Goal: Information Seeking & Learning: Learn about a topic

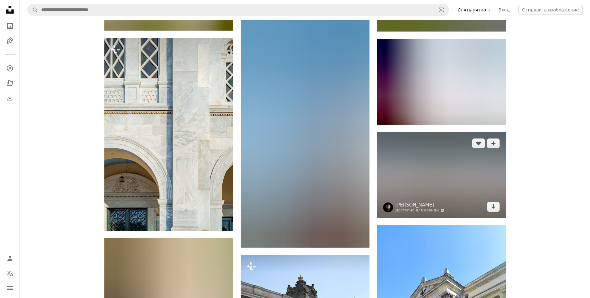
scroll to position [1548, 0]
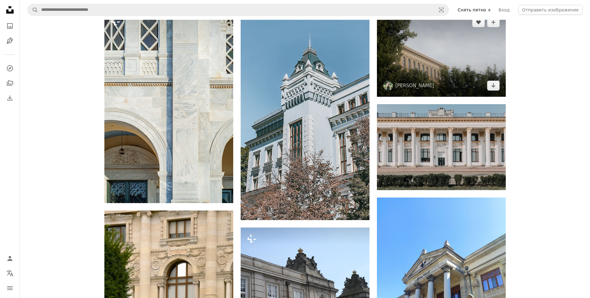
click at [451, 72] on img at bounding box center [441, 54] width 129 height 86
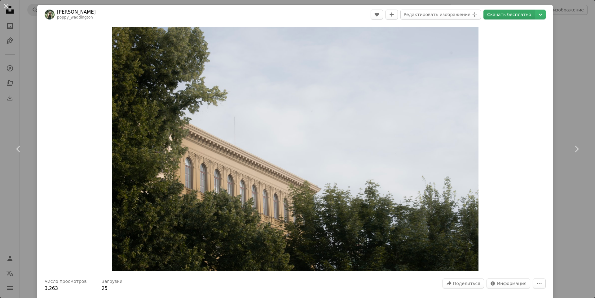
click at [511, 14] on ya-tr-span "Скачать бесплатно" at bounding box center [509, 14] width 44 height 9
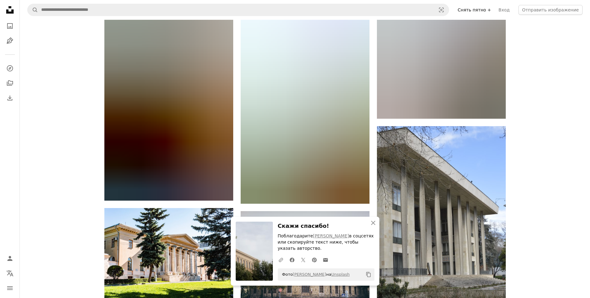
scroll to position [1084, 0]
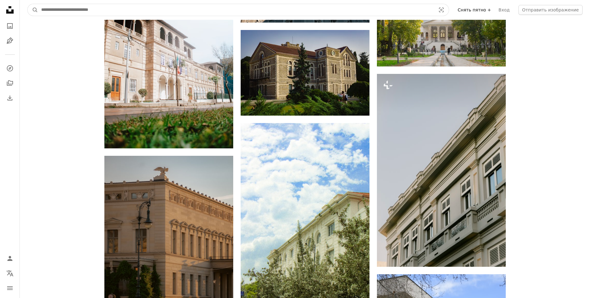
click at [95, 11] on input "Поиск визуальных элементов по всему сайту" at bounding box center [236, 10] width 396 height 12
type input "**********"
click at [28, 4] on button "A magnifying glass" at bounding box center [33, 10] width 11 height 12
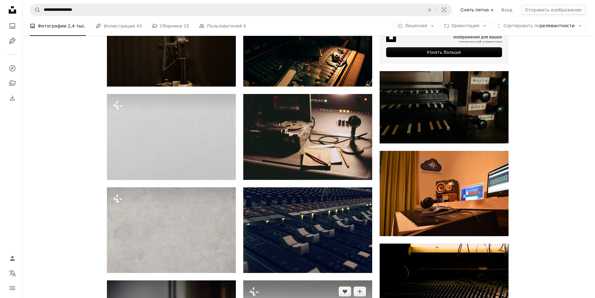
scroll to position [186, 0]
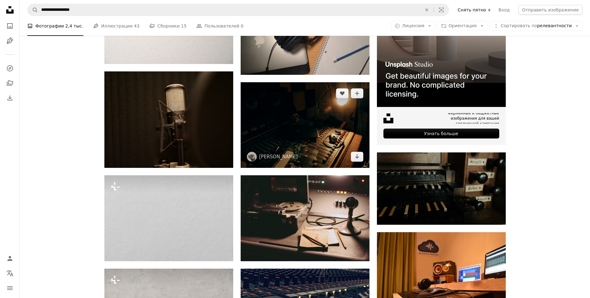
click at [323, 133] on img at bounding box center [305, 125] width 129 height 86
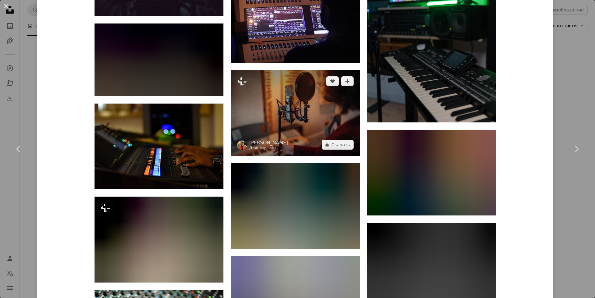
scroll to position [3387, 0]
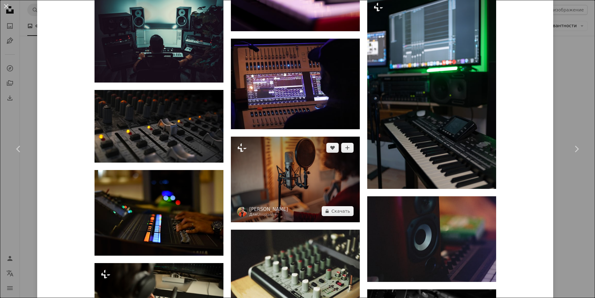
click at [308, 162] on img at bounding box center [295, 180] width 129 height 86
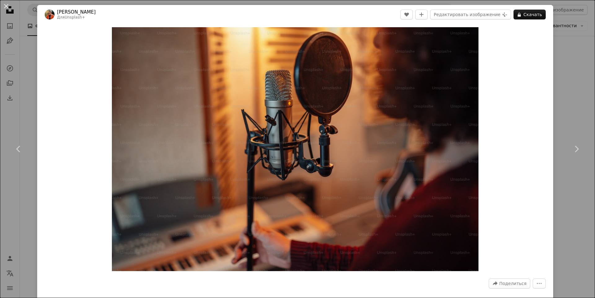
click at [575, 76] on div "An X shape Chevron left Chevron right [PERSON_NAME] Для Unsplash+ A heart A plu…" at bounding box center [297, 149] width 595 height 298
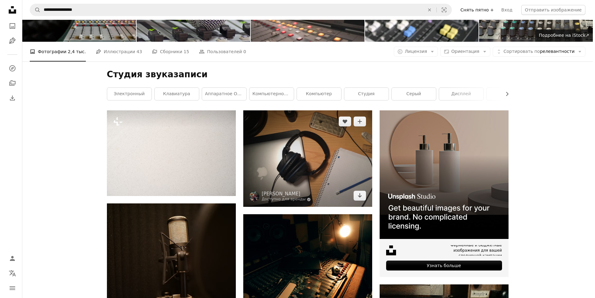
scroll to position [62, 0]
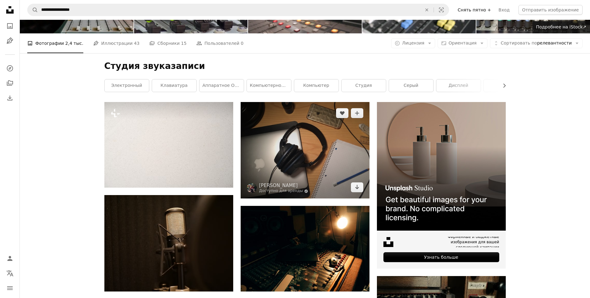
click at [311, 151] on img at bounding box center [305, 150] width 129 height 97
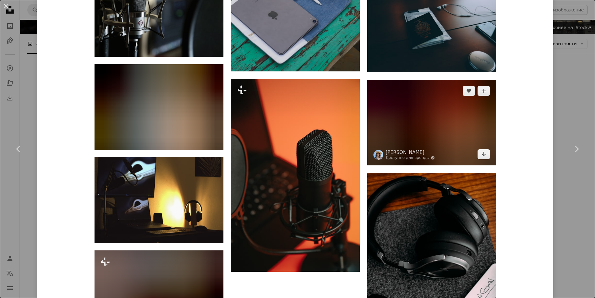
scroll to position [3313, 0]
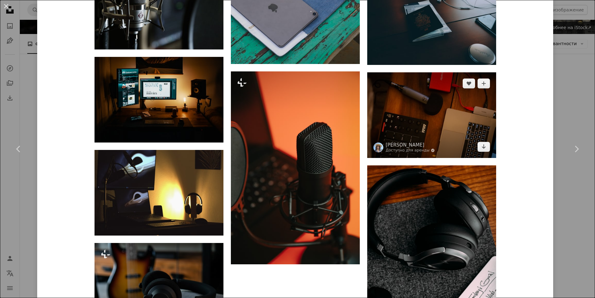
click at [430, 106] on img at bounding box center [431, 115] width 129 height 86
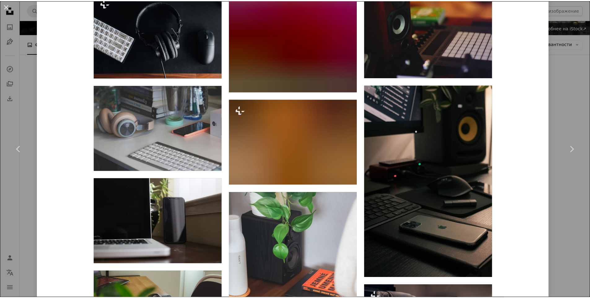
scroll to position [433, 0]
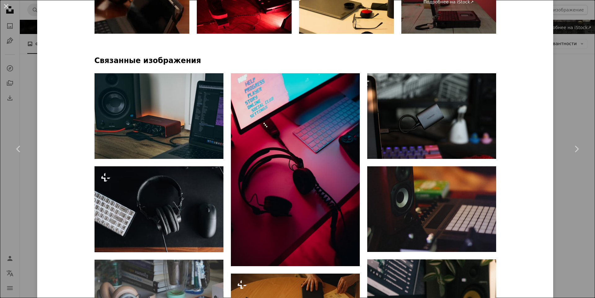
click at [571, 95] on div "An X shape Chevron left Chevron right Омар Роке Доступно для аренды A checkmark…" at bounding box center [297, 149] width 595 height 298
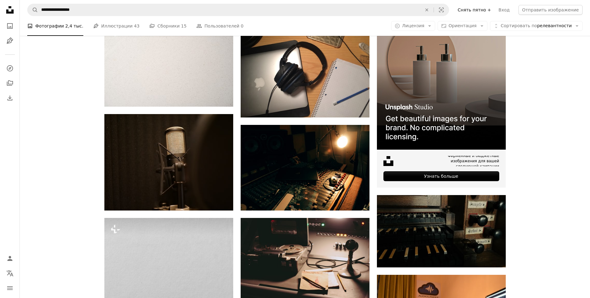
scroll to position [62, 0]
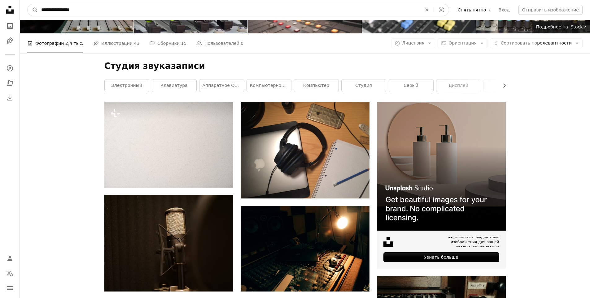
drag, startPoint x: 95, startPoint y: 11, endPoint x: 0, endPoint y: 19, distance: 95.7
type input "**********"
click at [28, 4] on button "A magnifying glass" at bounding box center [33, 10] width 11 height 12
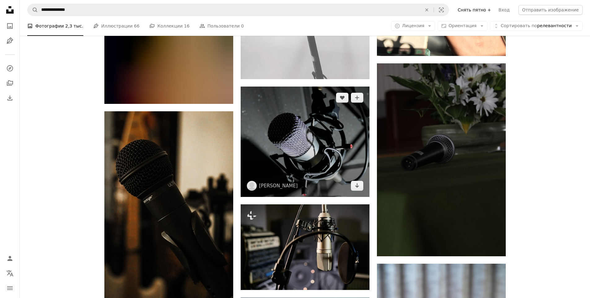
scroll to position [619, 0]
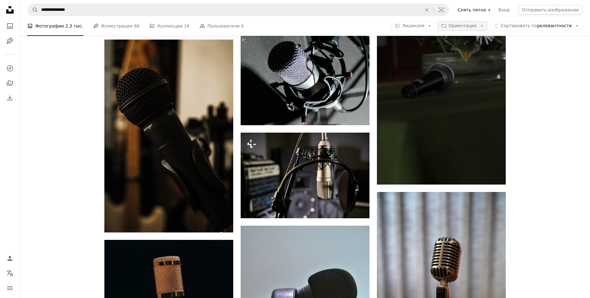
click at [470, 24] on ya-tr-span "Ориентация" at bounding box center [462, 25] width 28 height 5
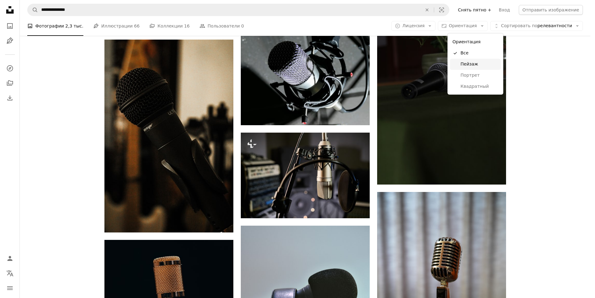
click at [481, 65] on span "Пейзаж" at bounding box center [479, 64] width 38 height 6
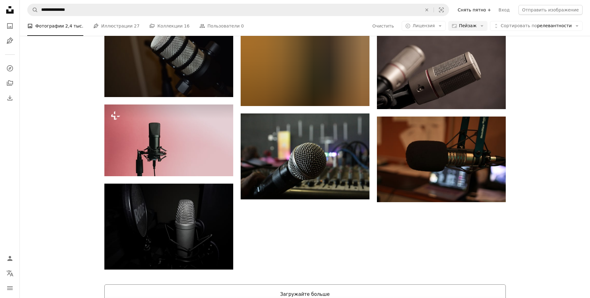
scroll to position [720, 0]
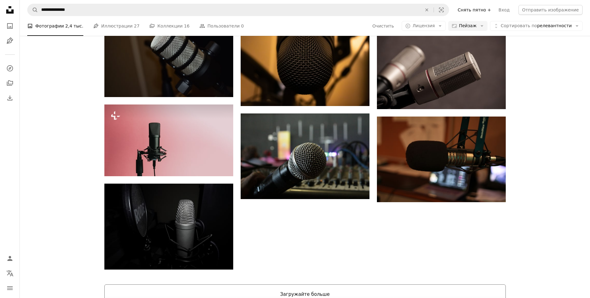
click at [312, 285] on button "Загружайте больше" at bounding box center [304, 295] width 401 height 20
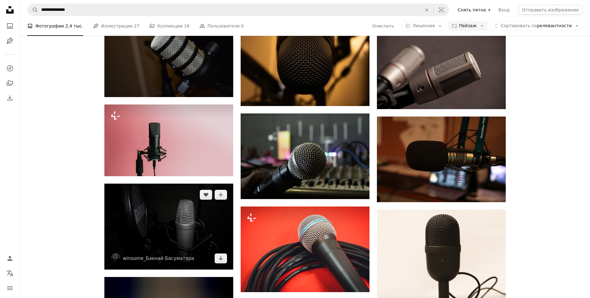
scroll to position [689, 0]
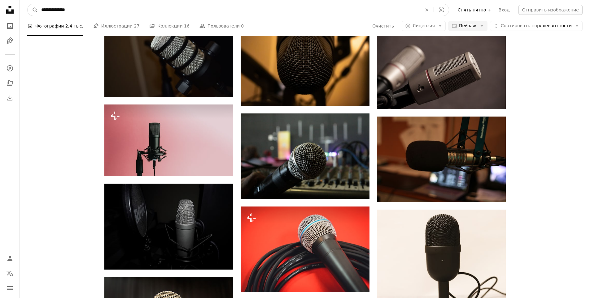
type input "**********"
click button "A magnifying glass" at bounding box center [33, 10] width 11 height 12
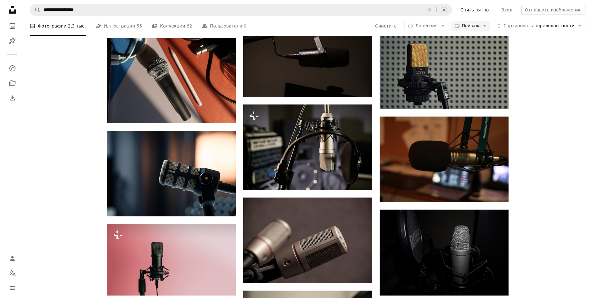
scroll to position [5016, 0]
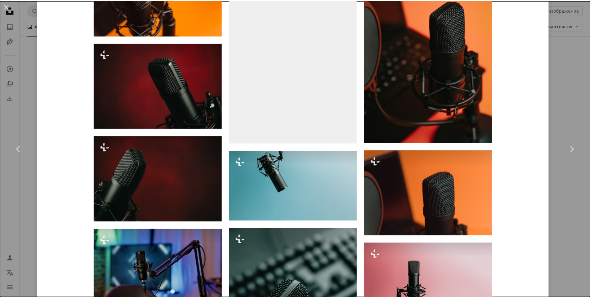
scroll to position [434, 0]
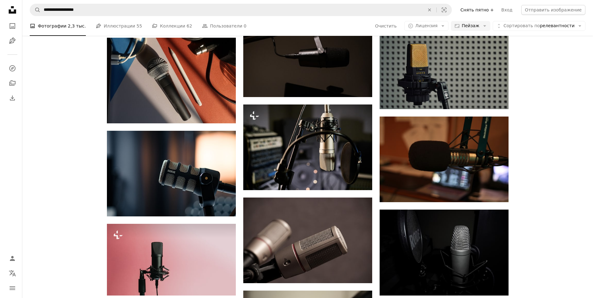
scroll to position [8175, 0]
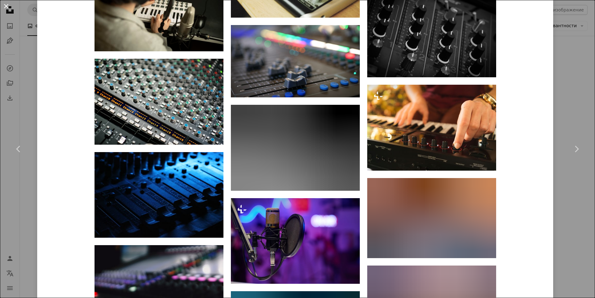
scroll to position [3623, 0]
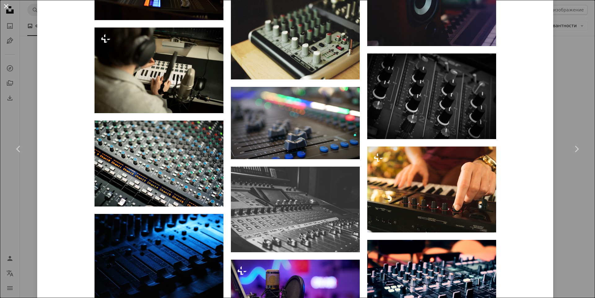
click at [5, 4] on button "An X shape" at bounding box center [5, 5] width 7 height 7
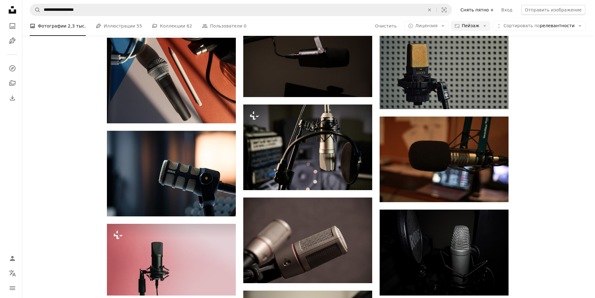
scroll to position [10435, 0]
